Goal: Information Seeking & Learning: Compare options

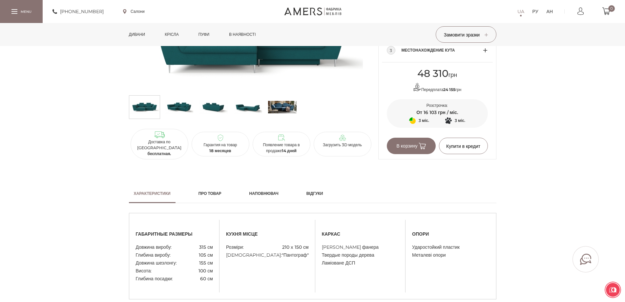
scroll to position [263, 0]
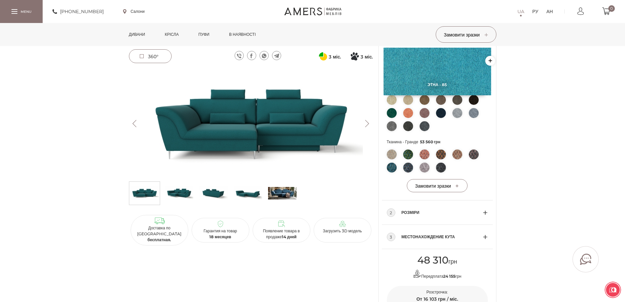
click at [370, 124] on button "Следующий" at bounding box center [367, 123] width 11 height 7
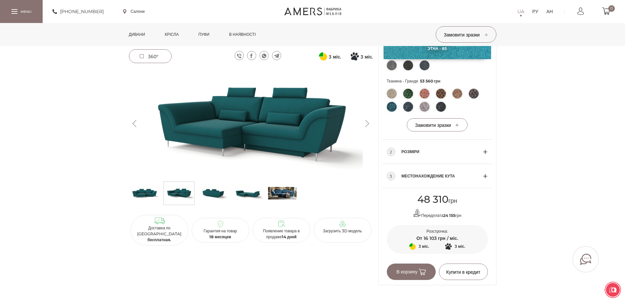
scroll to position [328, 0]
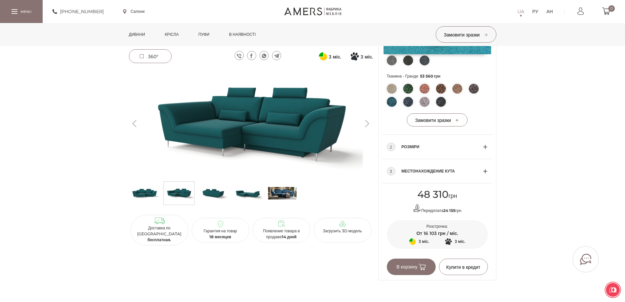
click at [485, 171] on div "3 Местонахождение кута" at bounding box center [437, 171] width 101 height 24
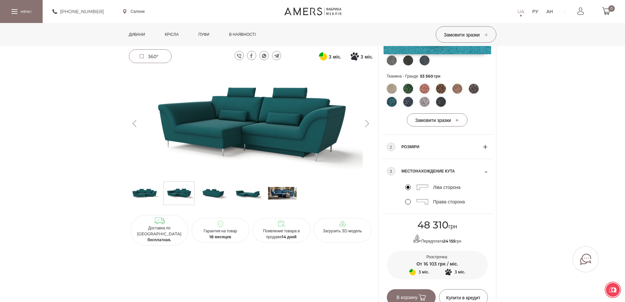
click at [408, 201] on label "Права сторона" at bounding box center [435, 202] width 60 height 6
click at [0, 0] on input "Права сторона" at bounding box center [0, 0] width 0 height 0
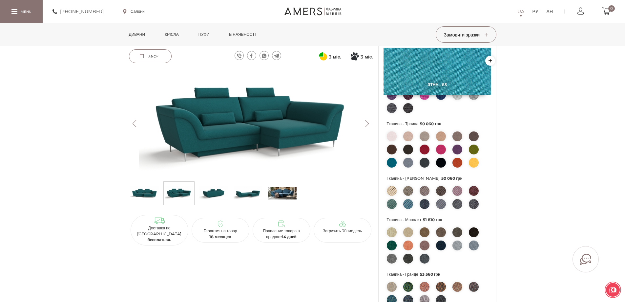
scroll to position [131, 0]
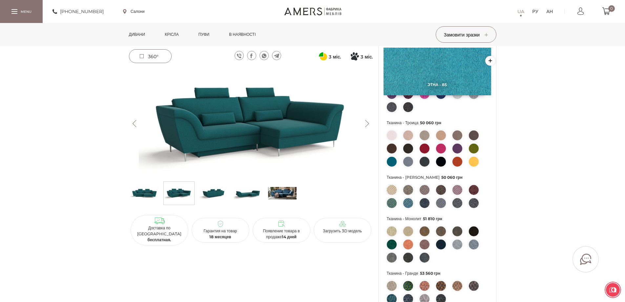
click at [473, 164] on img at bounding box center [474, 162] width 10 height 10
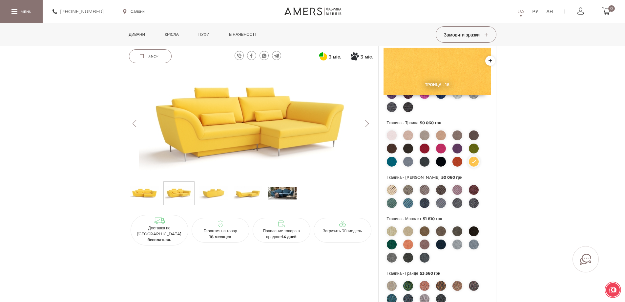
click at [145, 191] on img at bounding box center [144, 193] width 29 height 20
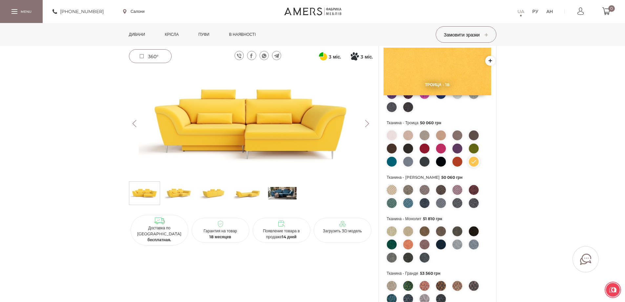
click at [473, 149] on img at bounding box center [474, 148] width 10 height 10
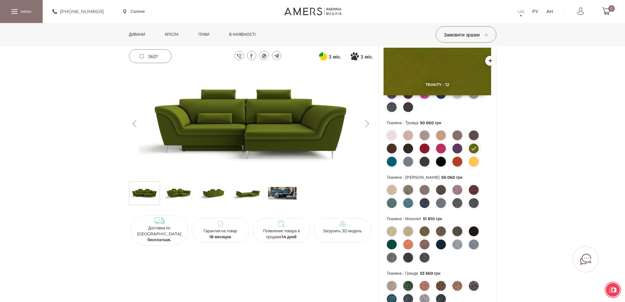
click at [457, 162] on img at bounding box center [458, 162] width 10 height 10
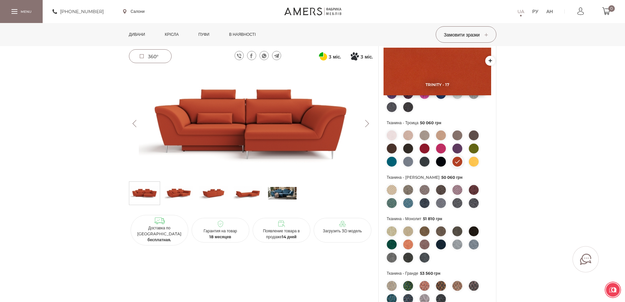
click at [179, 196] on img at bounding box center [179, 193] width 29 height 20
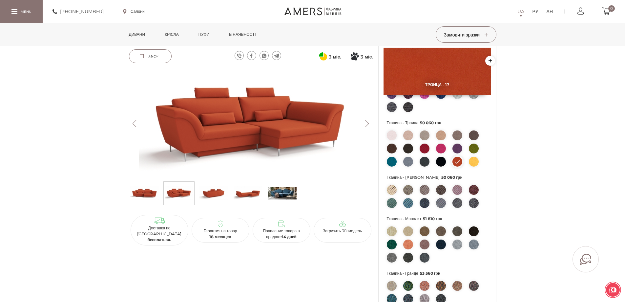
click at [442, 151] on img at bounding box center [441, 148] width 10 height 10
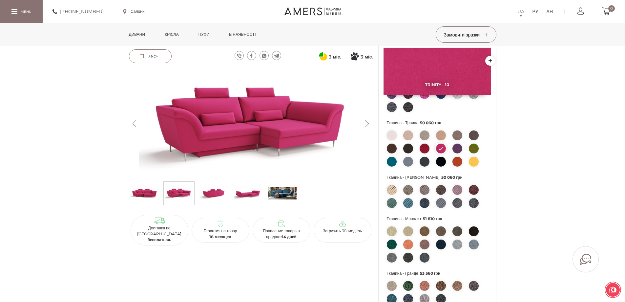
click at [323, 158] on img at bounding box center [251, 123] width 244 height 109
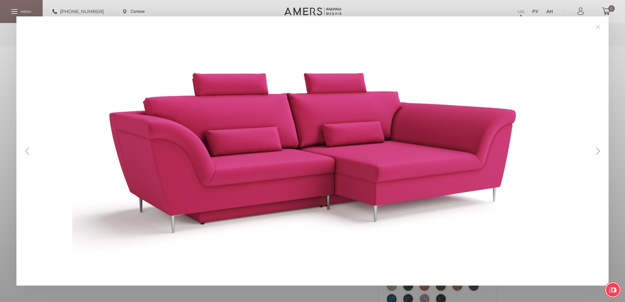
click at [602, 143] on div "Предыдущий Следующий" at bounding box center [312, 150] width 592 height 269
click at [599, 155] on div "Предыдущий Следующий" at bounding box center [312, 150] width 592 height 269
click at [599, 154] on button "Следующий" at bounding box center [597, 150] width 11 height 7
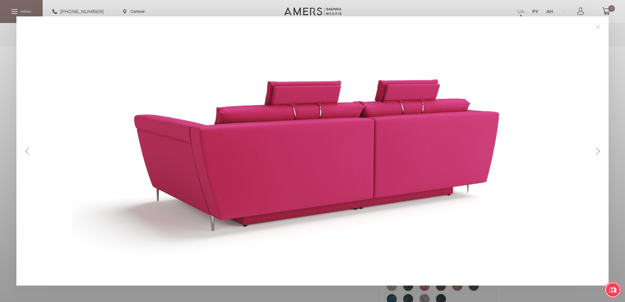
click at [599, 154] on button "Следующий" at bounding box center [597, 150] width 11 height 7
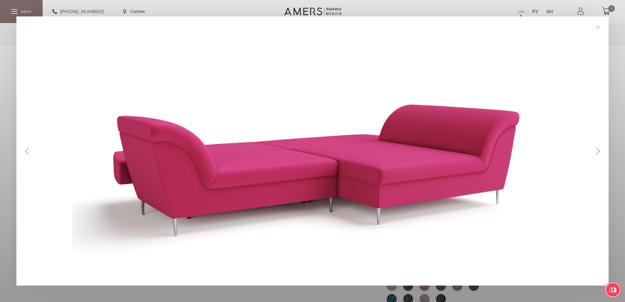
click at [599, 154] on button "Следующий" at bounding box center [597, 150] width 11 height 7
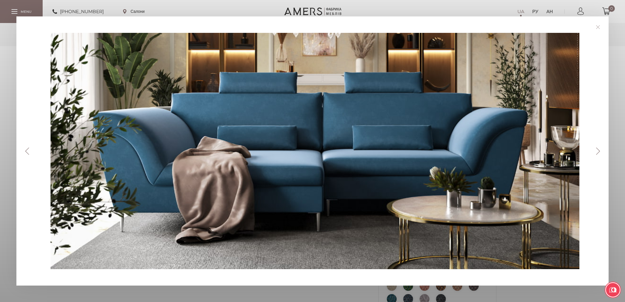
click at [599, 151] on button "Следующий" at bounding box center [597, 150] width 11 height 7
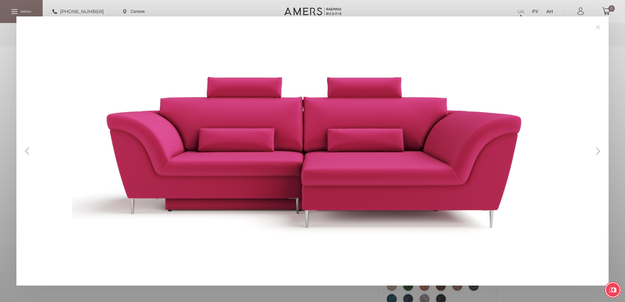
click at [599, 151] on button "Следующий" at bounding box center [597, 150] width 11 height 7
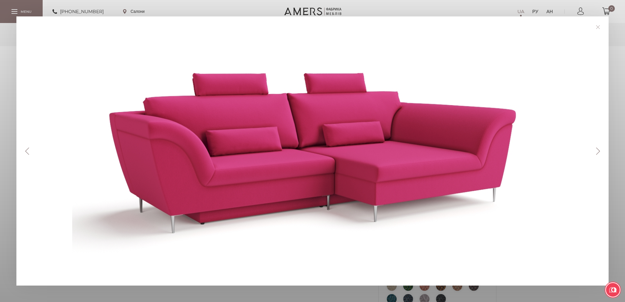
click at [600, 27] on link at bounding box center [598, 27] width 10 height 10
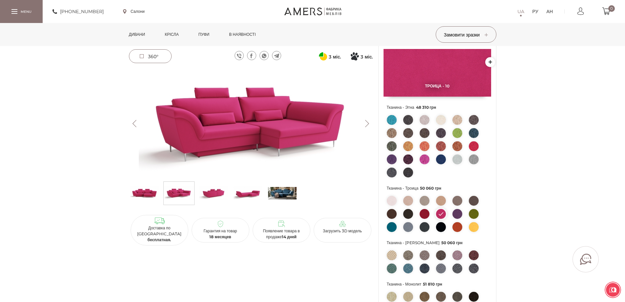
scroll to position [66, 0]
click at [144, 33] on font "Дивани" at bounding box center [137, 34] width 16 height 5
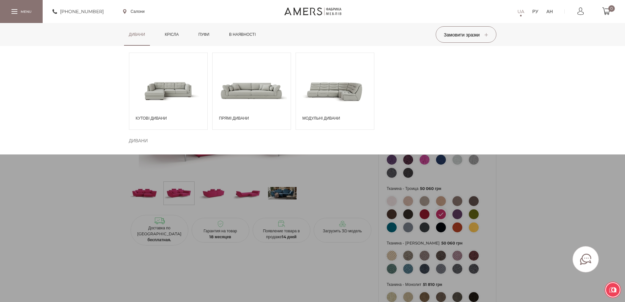
click at [170, 88] on span at bounding box center [168, 91] width 78 height 46
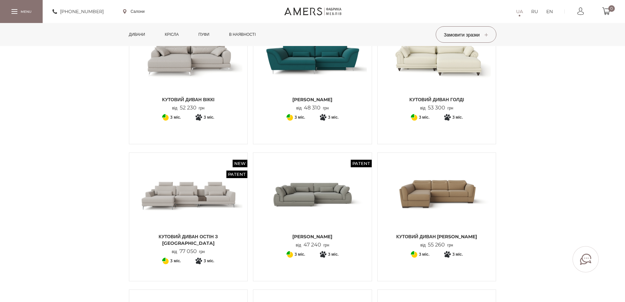
scroll to position [131, 0]
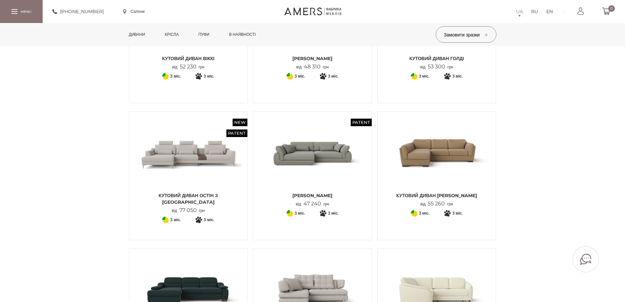
click at [336, 165] on img at bounding box center [312, 153] width 109 height 72
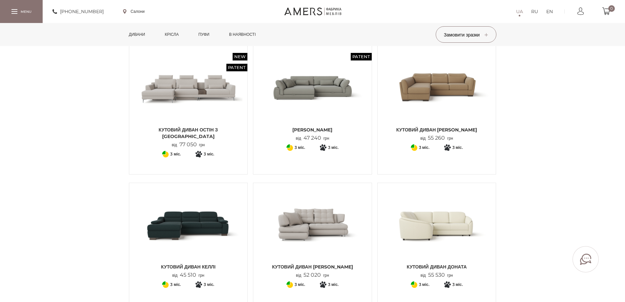
scroll to position [132, 0]
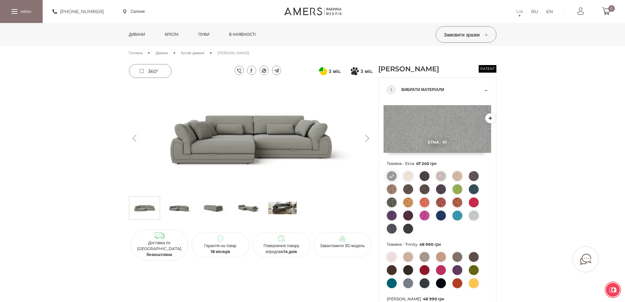
click at [367, 139] on button "Next" at bounding box center [367, 138] width 11 height 7
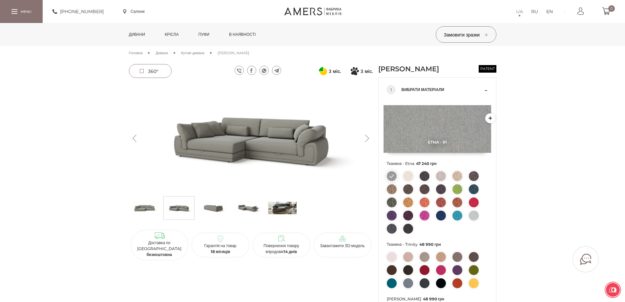
click at [367, 139] on button "Next" at bounding box center [367, 138] width 11 height 7
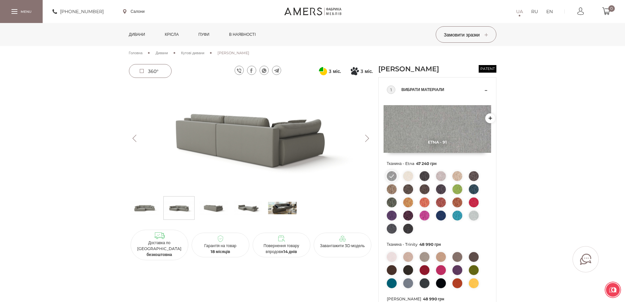
click at [367, 139] on button "Next" at bounding box center [367, 138] width 11 height 7
